Goal: Communication & Community: Answer question/provide support

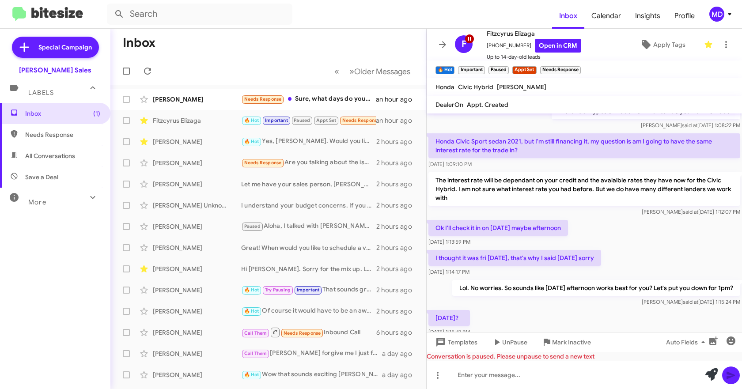
scroll to position [518, 0]
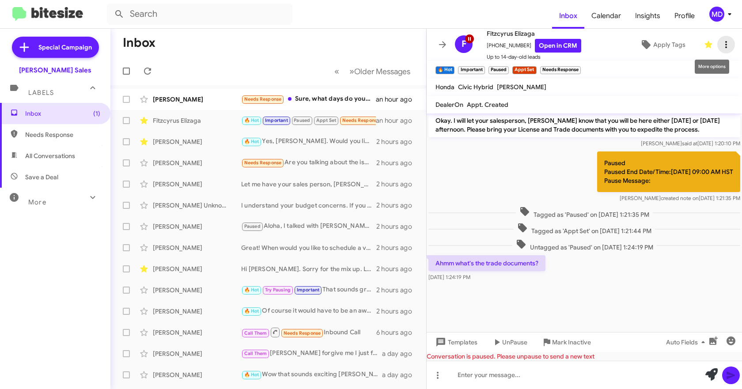
click at [721, 46] on icon at bounding box center [726, 44] width 11 height 11
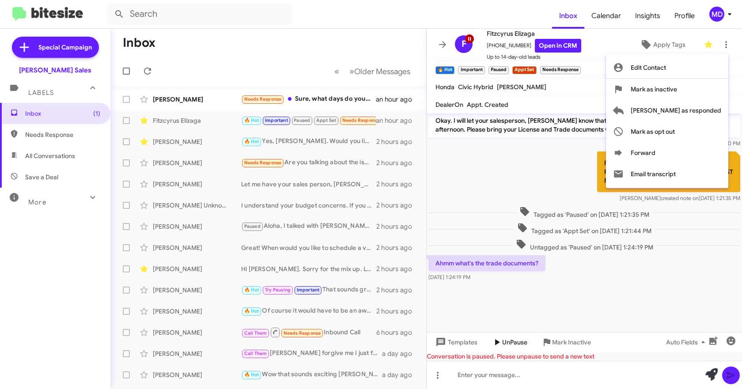
click at [514, 341] on div at bounding box center [371, 194] width 742 height 389
click at [511, 340] on span "UnPause" at bounding box center [514, 342] width 25 height 16
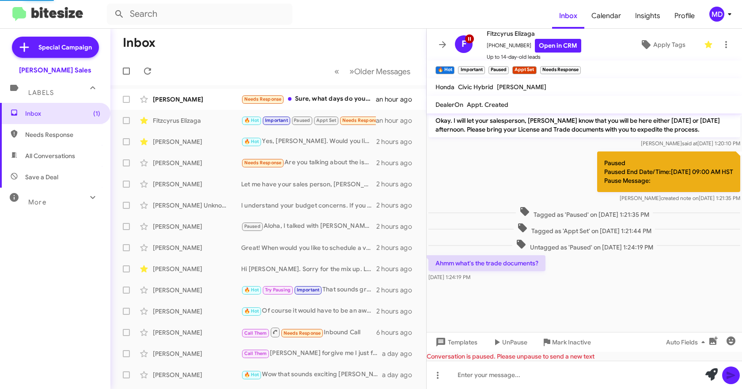
scroll to position [423, 0]
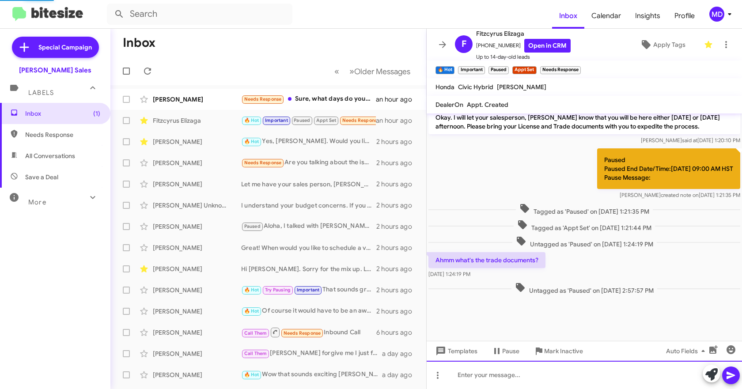
click at [509, 370] on div at bounding box center [584, 375] width 315 height 28
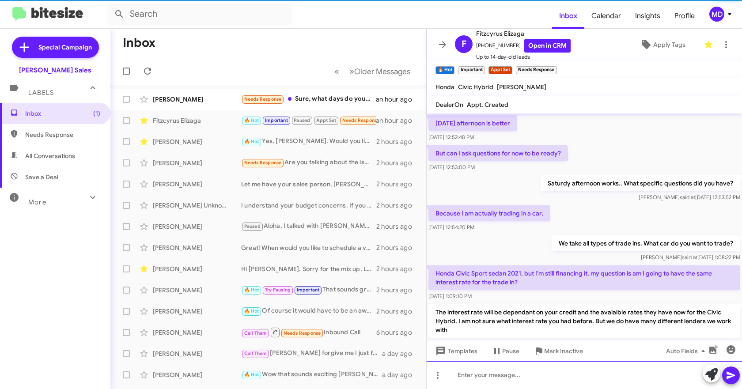
scroll to position [0, 0]
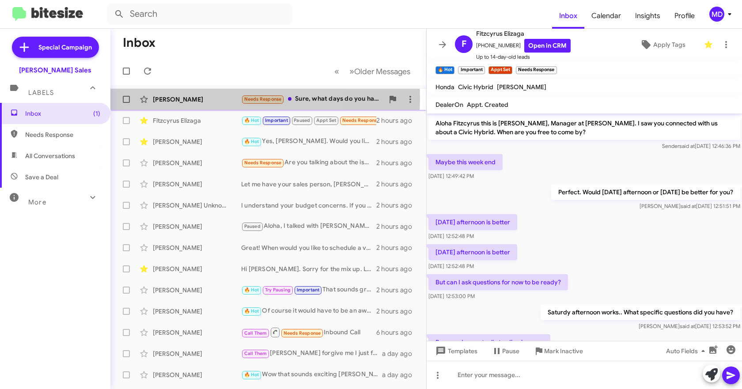
click at [214, 98] on div "[PERSON_NAME]" at bounding box center [197, 99] width 88 height 9
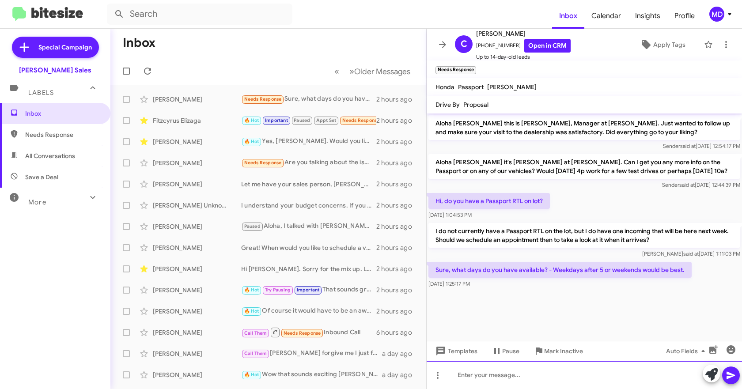
click at [490, 378] on div at bounding box center [584, 375] width 315 height 28
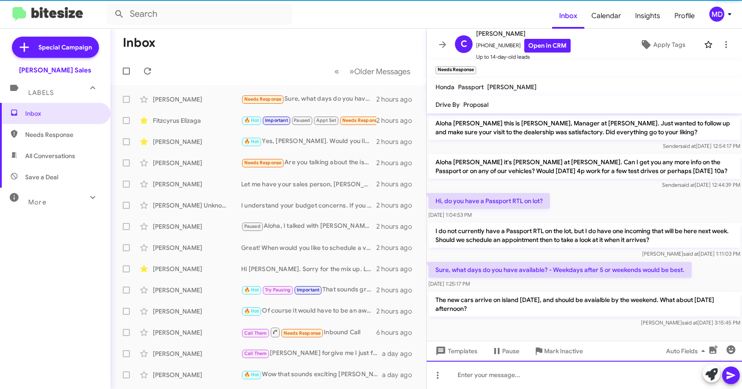
scroll to position [1, 0]
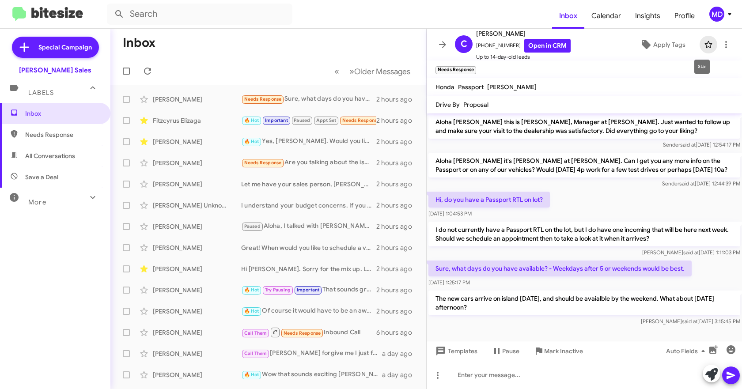
click at [704, 45] on icon at bounding box center [708, 44] width 8 height 7
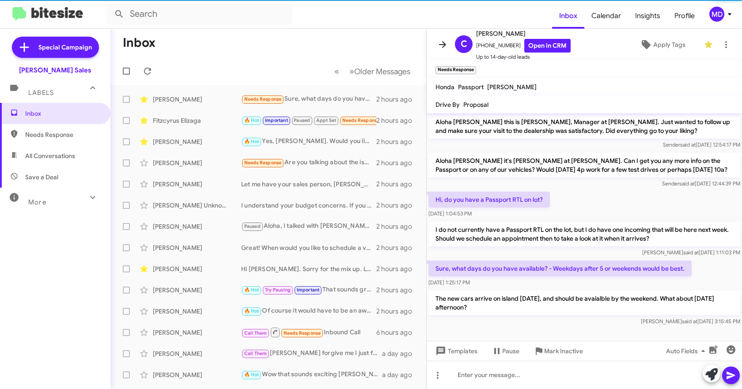
click at [447, 47] on icon at bounding box center [442, 44] width 11 height 11
